Goal: Task Accomplishment & Management: Manage account settings

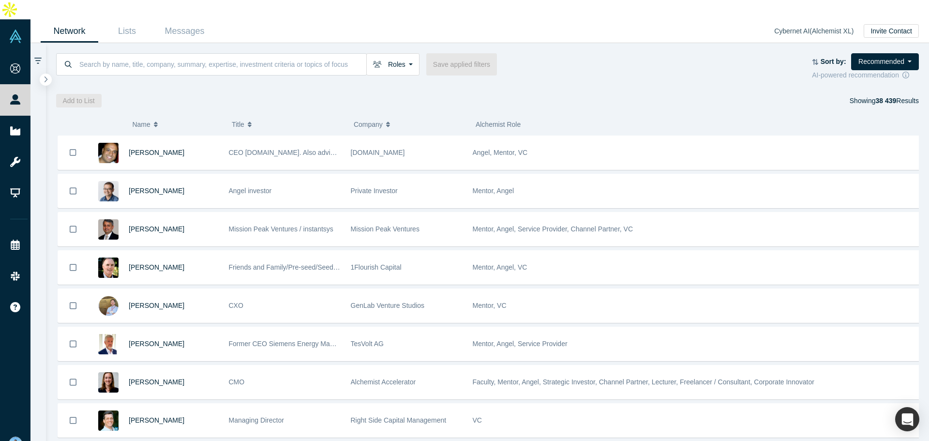
click at [16, 436] on img at bounding box center [16, 443] width 14 height 14
click at [91, 426] on button "Log Out" at bounding box center [69, 435] width 58 height 18
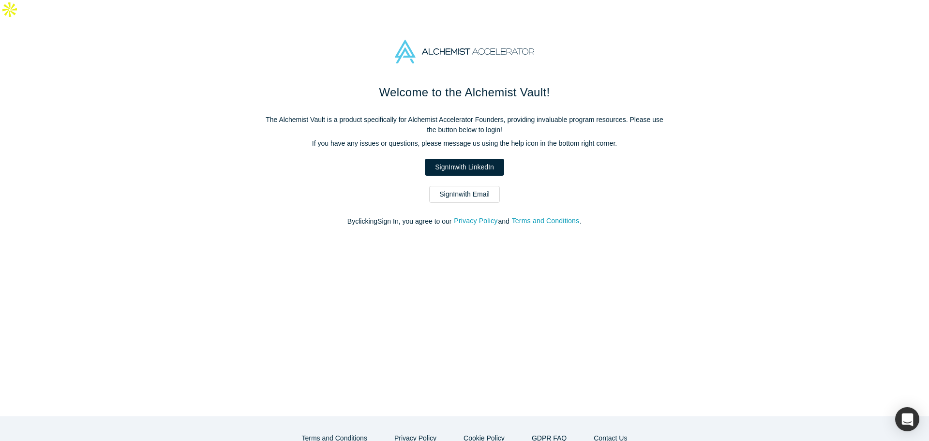
click at [491, 159] on link "Sign In with LinkedIn" at bounding box center [464, 167] width 79 height 17
